Goal: Task Accomplishment & Management: Use online tool/utility

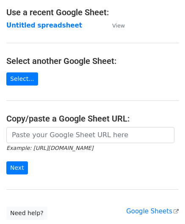
scroll to position [85, 0]
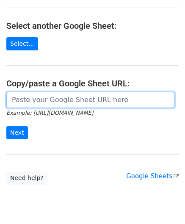
click at [37, 98] on input "url" at bounding box center [90, 100] width 168 height 16
paste input "[URL][DOMAIN_NAME]"
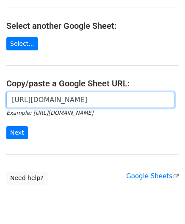
scroll to position [0, 183]
type input "https://docs.google.com/spreadsheets/d/1mcnLnasJn_k1i85O7lDRVL1LfSgvLRHuNSWMn_5…"
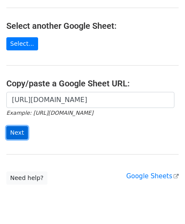
click at [24, 128] on input "Next" at bounding box center [17, 132] width 22 height 13
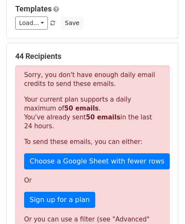
scroll to position [285, 0]
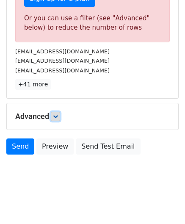
click at [57, 112] on link at bounding box center [55, 116] width 9 height 9
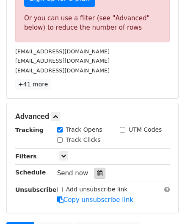
click at [98, 172] on div at bounding box center [99, 172] width 11 height 11
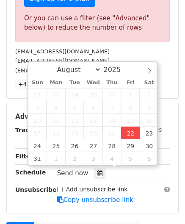
type input "[DATE] 12:00"
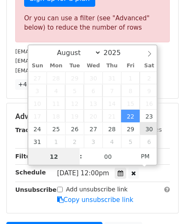
paste input "9"
type input "9"
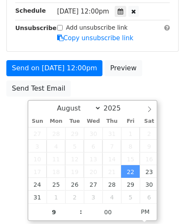
type input "[DATE] 21:00"
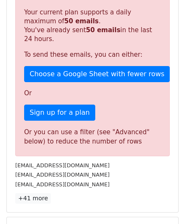
scroll to position [388, 0]
